Goal: Find specific page/section: Find specific page/section

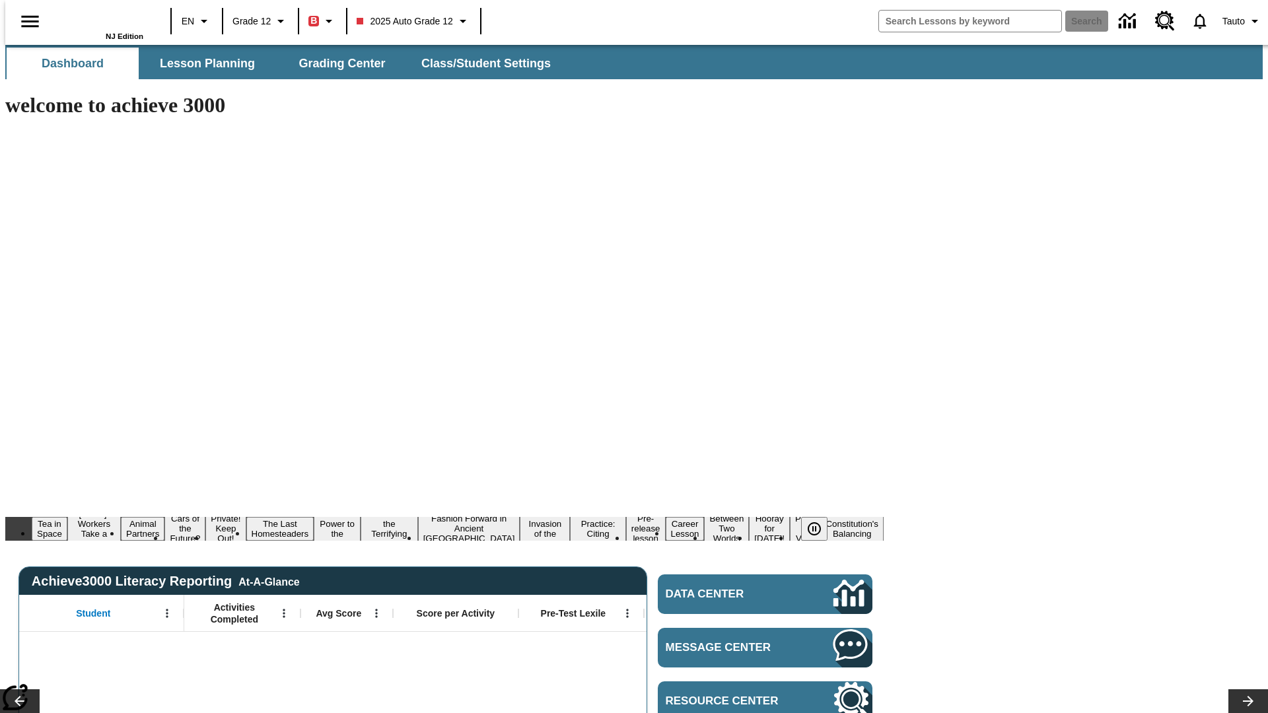
type input "-1"
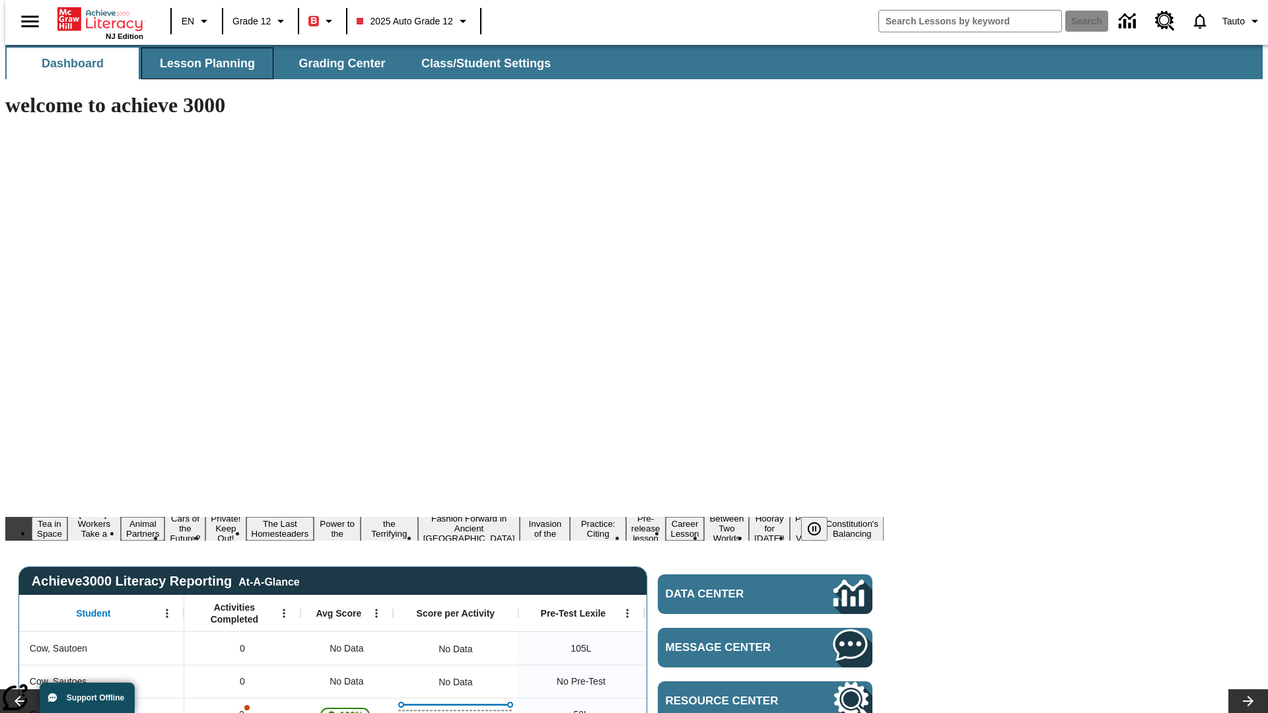
click at [202, 63] on span "Lesson Planning" at bounding box center [207, 63] width 95 height 15
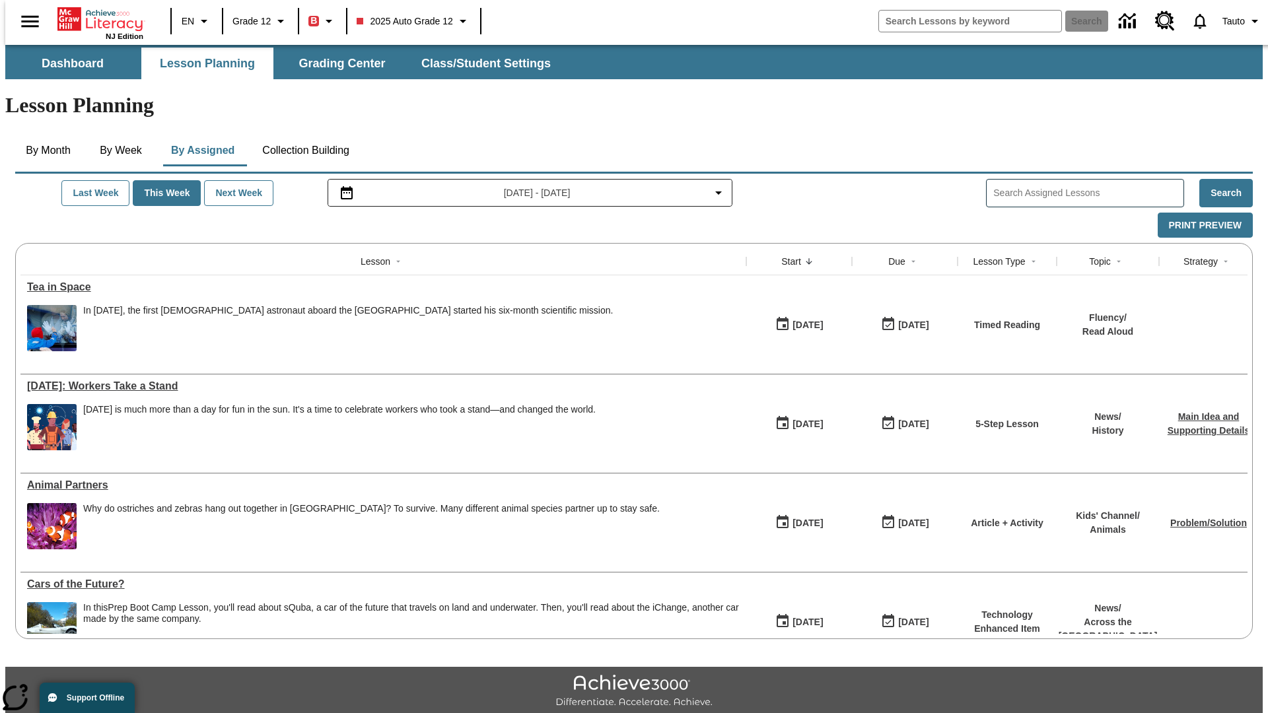
click at [304, 135] on button "Collection Building" at bounding box center [306, 151] width 108 height 32
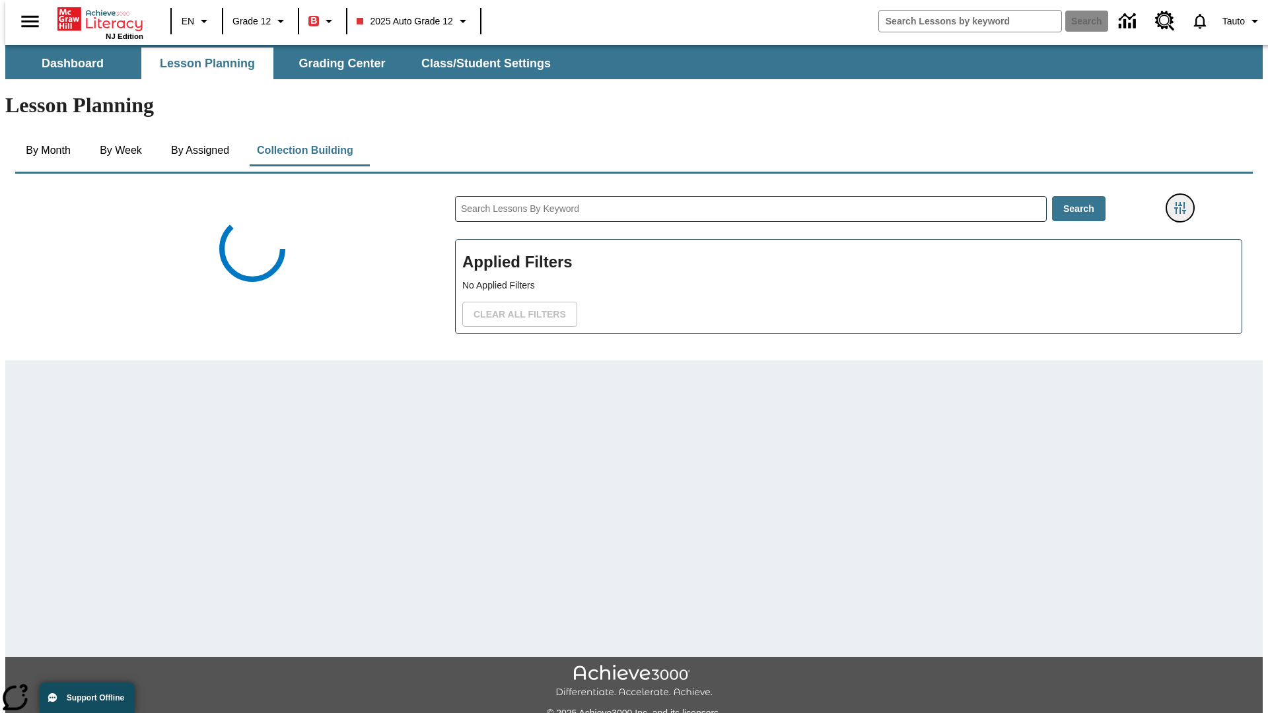
click at [1184, 202] on icon "Filters Side menu" at bounding box center [1180, 208] width 12 height 12
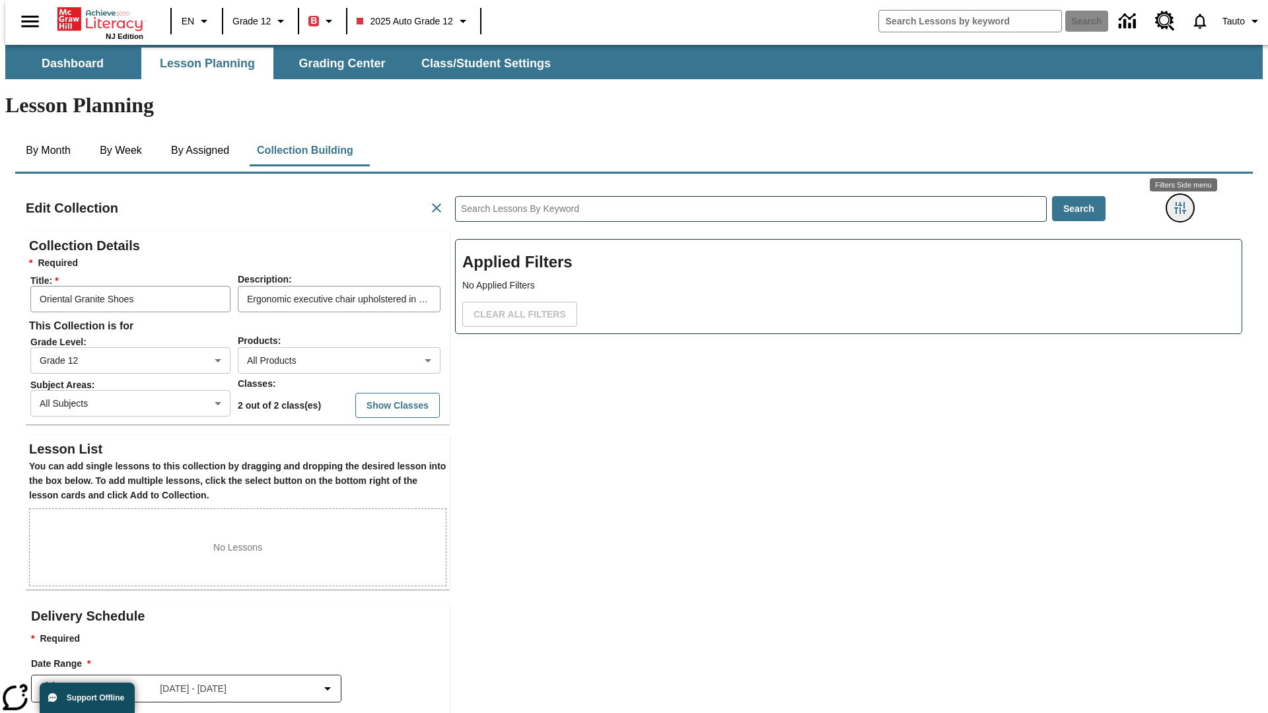
scroll to position [1, 1]
click at [951, 162] on body "Skip to main content NJ Edition EN Grade 12 B 2025 Auto Grade 12 Search 0 Tauto…" at bounding box center [634, 459] width 1258 height 828
